Goal: Task Accomplishment & Management: Manage account settings

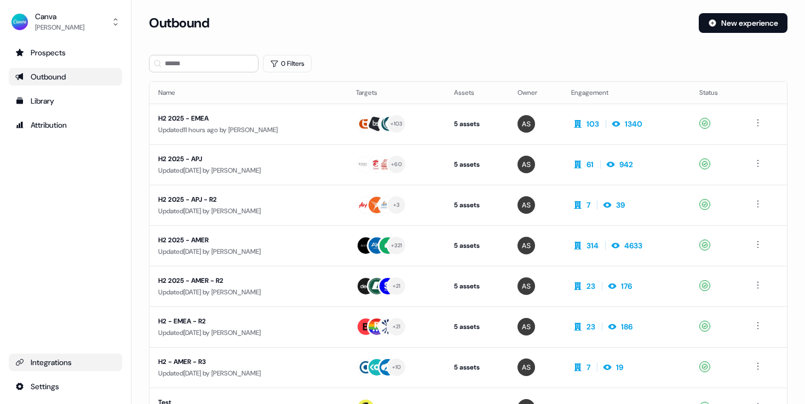
click at [49, 358] on div "Integrations" at bounding box center [65, 362] width 100 height 11
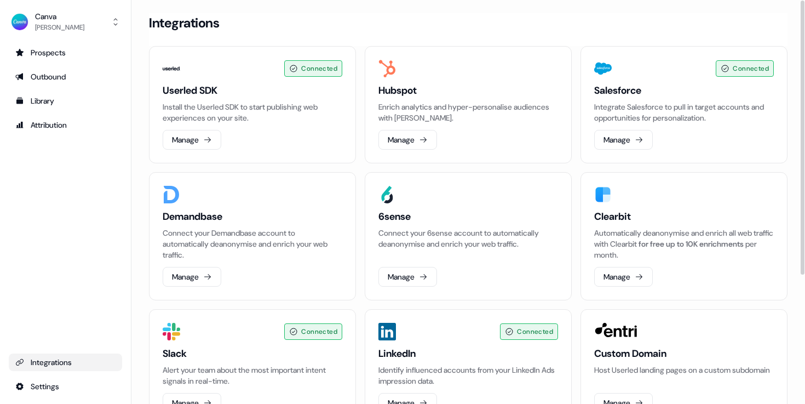
click at [640, 102] on p "Integrate Salesforce to pull in target accounts and opportunities for personali…" at bounding box center [684, 112] width 180 height 22
click at [618, 135] on button "Manage" at bounding box center [623, 140] width 59 height 20
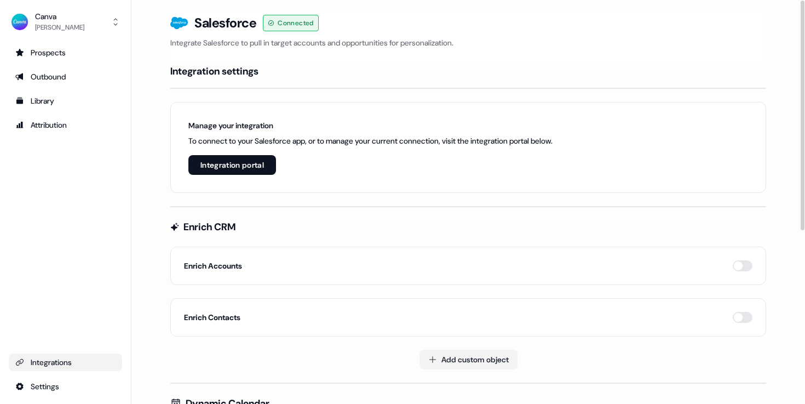
click at [240, 66] on h4 "Integration settings" at bounding box center [214, 71] width 88 height 13
click at [234, 167] on button "Integration portal" at bounding box center [232, 165] width 88 height 20
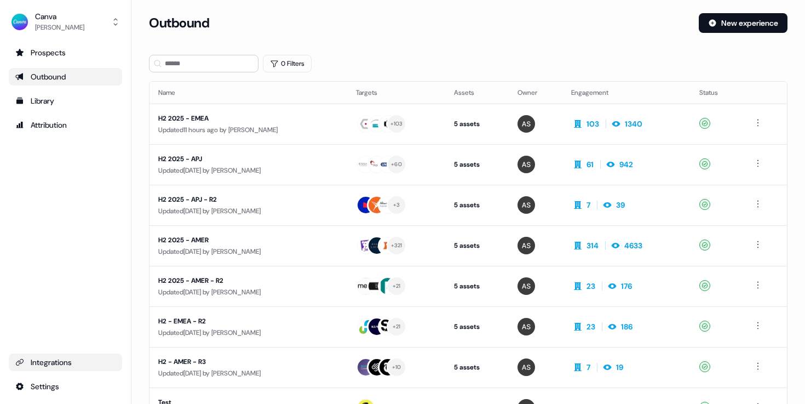
click at [60, 358] on div "Integrations" at bounding box center [65, 362] width 100 height 11
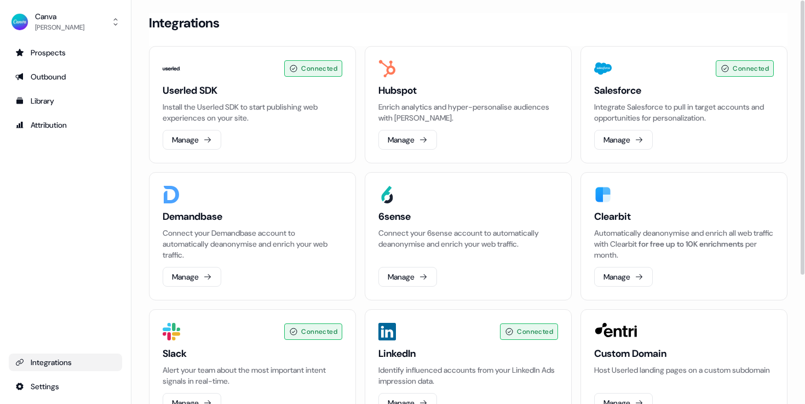
click at [648, 103] on p "Integrate Salesforce to pull in target accounts and opportunities for personali…" at bounding box center [684, 112] width 180 height 22
click at [628, 130] on button "Manage" at bounding box center [623, 140] width 59 height 20
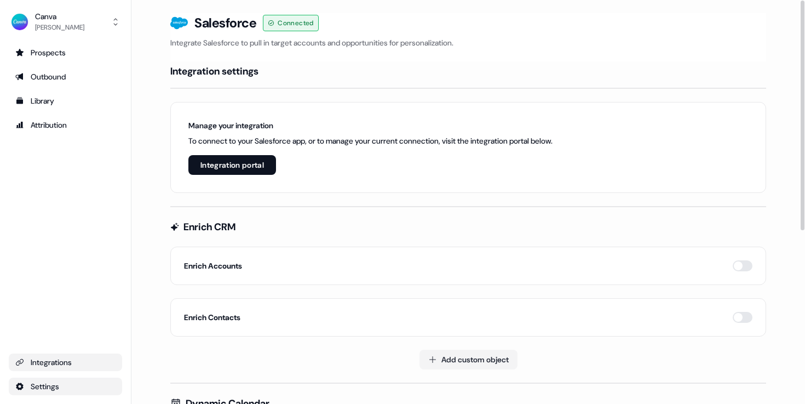
click at [67, 387] on html "For the best experience switch devices to a bigger screen. Go to [DOMAIN_NAME] …" at bounding box center [402, 202] width 805 height 404
click at [114, 304] on html "For the best experience switch devices to a bigger screen. Go to [DOMAIN_NAME] …" at bounding box center [402, 202] width 805 height 404
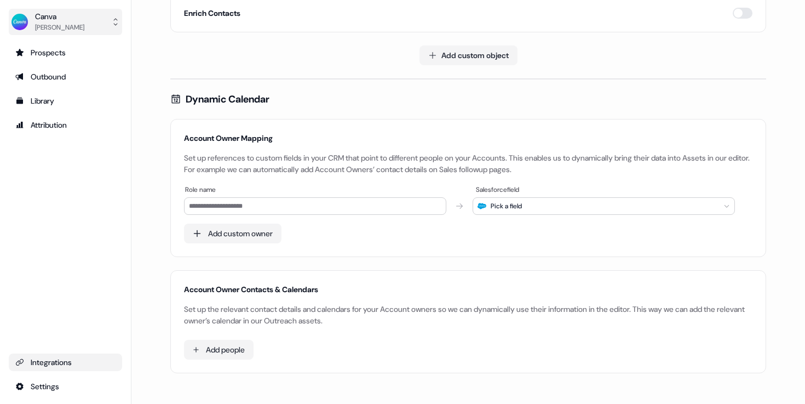
click at [80, 31] on button "Canva [PERSON_NAME]" at bounding box center [65, 22] width 113 height 26
click at [97, 273] on div "Canva [PERSON_NAME] Help documentation Feedback Logout Prospects Outbound Libra…" at bounding box center [65, 202] width 131 height 404
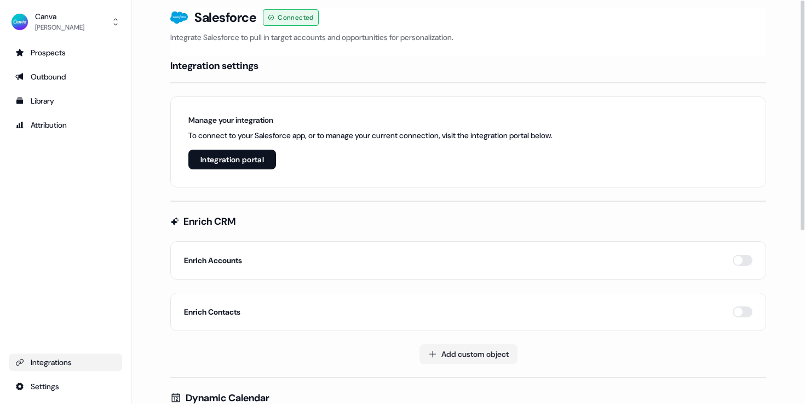
scroll to position [0, 0]
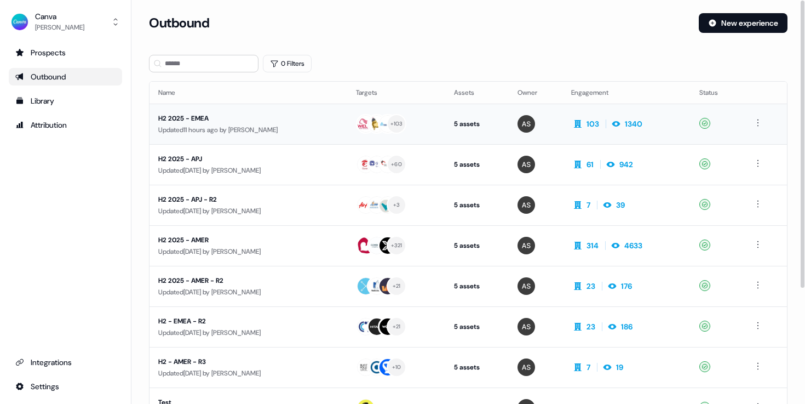
click at [236, 119] on div "H2 2025 - EMEA" at bounding box center [248, 118] width 180 height 11
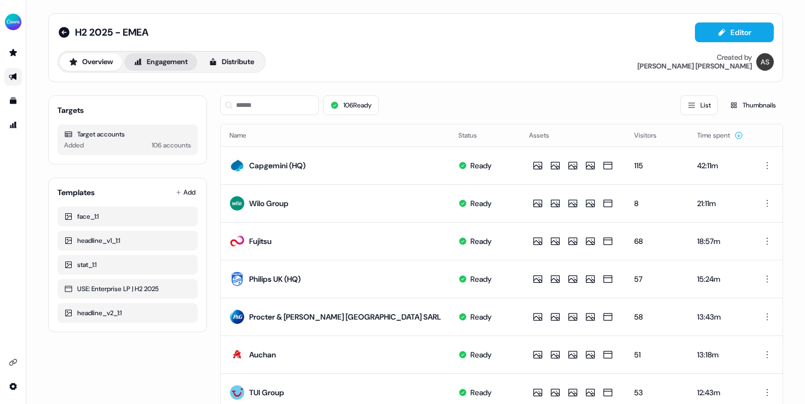
click at [173, 68] on button "Engagement" at bounding box center [160, 62] width 73 height 18
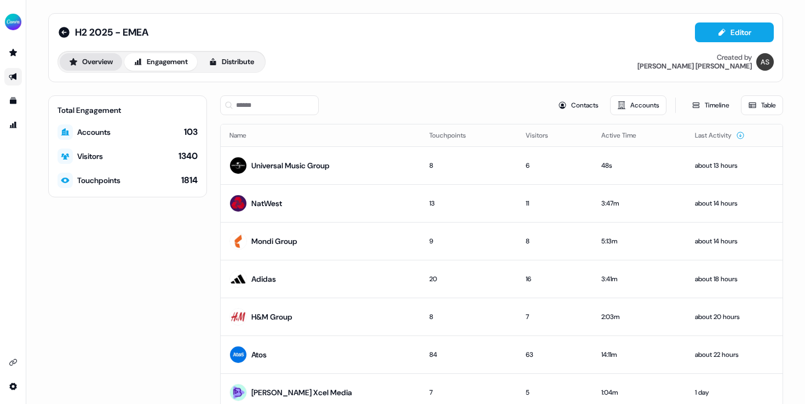
click at [86, 58] on button "Overview" at bounding box center [91, 62] width 62 height 18
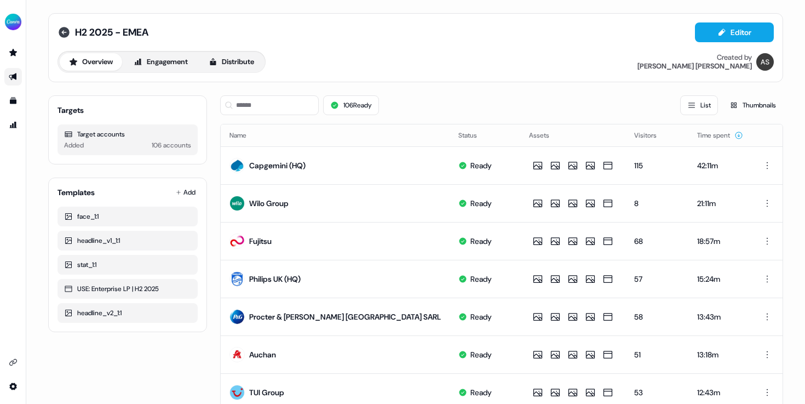
click at [59, 33] on icon at bounding box center [64, 32] width 11 height 11
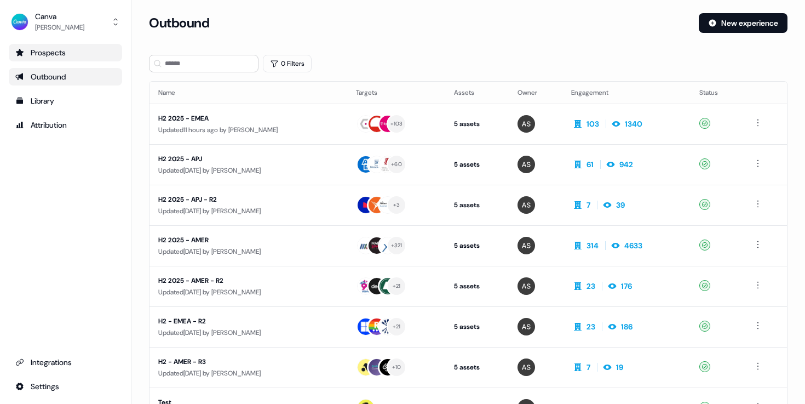
click at [60, 55] on div "Prospects" at bounding box center [65, 52] width 100 height 11
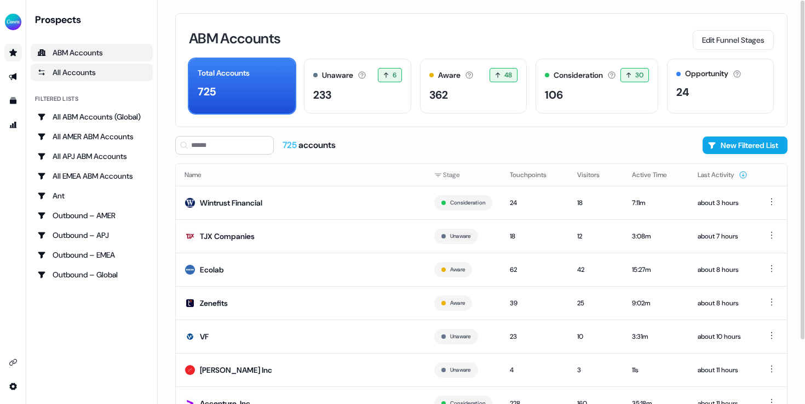
click at [82, 77] on div "All Accounts" at bounding box center [91, 72] width 109 height 11
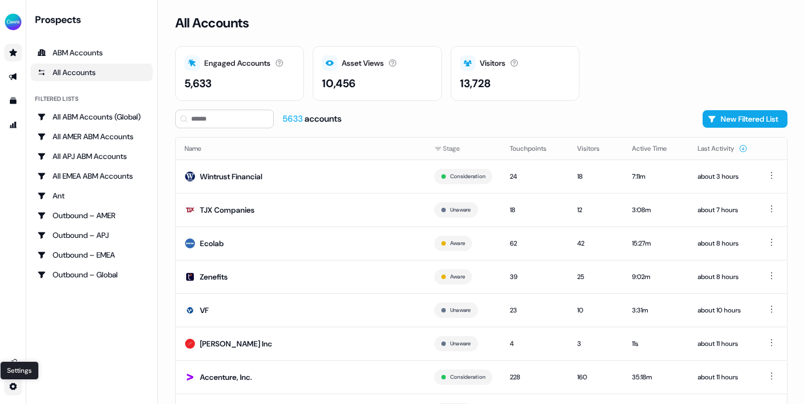
click at [14, 384] on html "For the best experience switch devices to a bigger screen. Go to [DOMAIN_NAME] …" at bounding box center [402, 202] width 805 height 404
click at [12, 386] on html "For the best experience switch devices to a bigger screen. Go to [DOMAIN_NAME] …" at bounding box center [402, 202] width 805 height 404
click at [14, 15] on html "For the best experience switch devices to a bigger screen. Go to [DOMAIN_NAME] …" at bounding box center [402, 202] width 805 height 404
click at [15, 383] on html "For the best experience switch devices to a bigger screen. Go to [DOMAIN_NAME] …" at bounding box center [402, 202] width 805 height 404
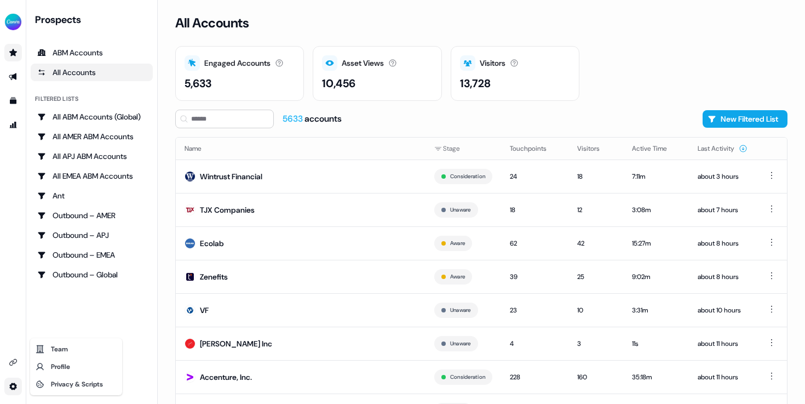
click at [13, 15] on html "For the best experience switch devices to a bigger screen. Go to [DOMAIN_NAME] …" at bounding box center [402, 202] width 805 height 404
click at [13, 21] on img "side nav menu" at bounding box center [13, 22] width 18 height 18
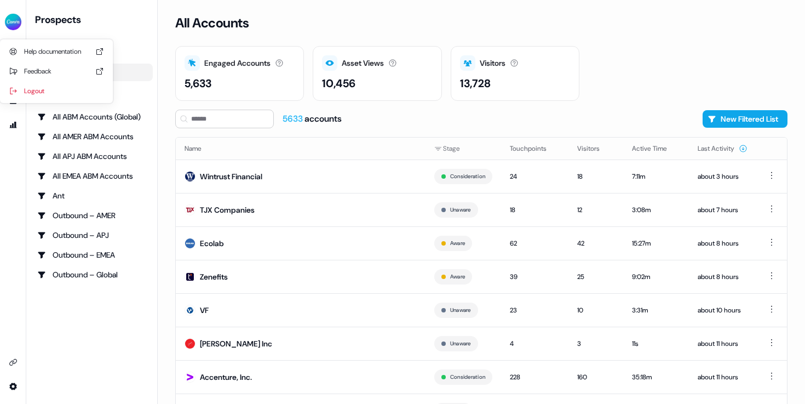
click at [55, 332] on nav "Help documentation Feedback Logout Prospects ABM Accounts All Accounts Filtered…" at bounding box center [79, 202] width 158 height 404
click at [14, 381] on html "For the best experience switch devices to a bigger screen. Go to [DOMAIN_NAME] …" at bounding box center [402, 202] width 805 height 404
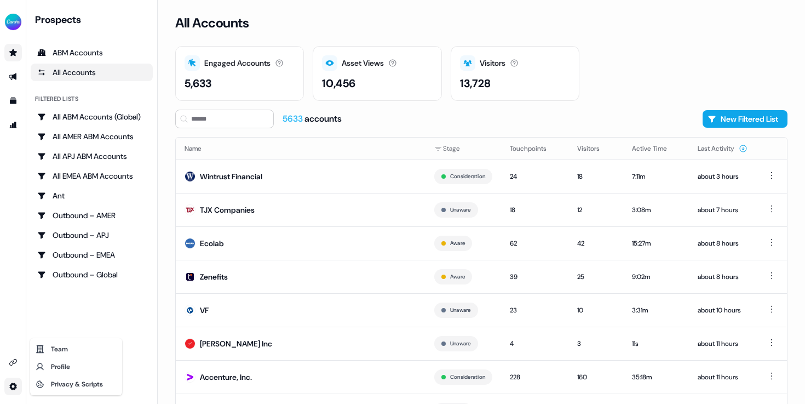
click at [10, 360] on html "For the best experience switch devices to a bigger screen. Go to [DOMAIN_NAME] …" at bounding box center [402, 202] width 805 height 404
click at [10, 360] on icon "Go to integrations" at bounding box center [13, 362] width 9 height 9
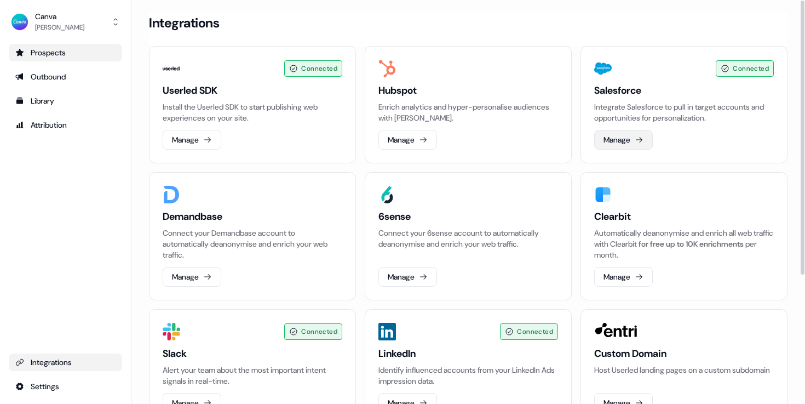
click at [648, 136] on button "Manage" at bounding box center [623, 140] width 59 height 20
